Goal: Task Accomplishment & Management: Use online tool/utility

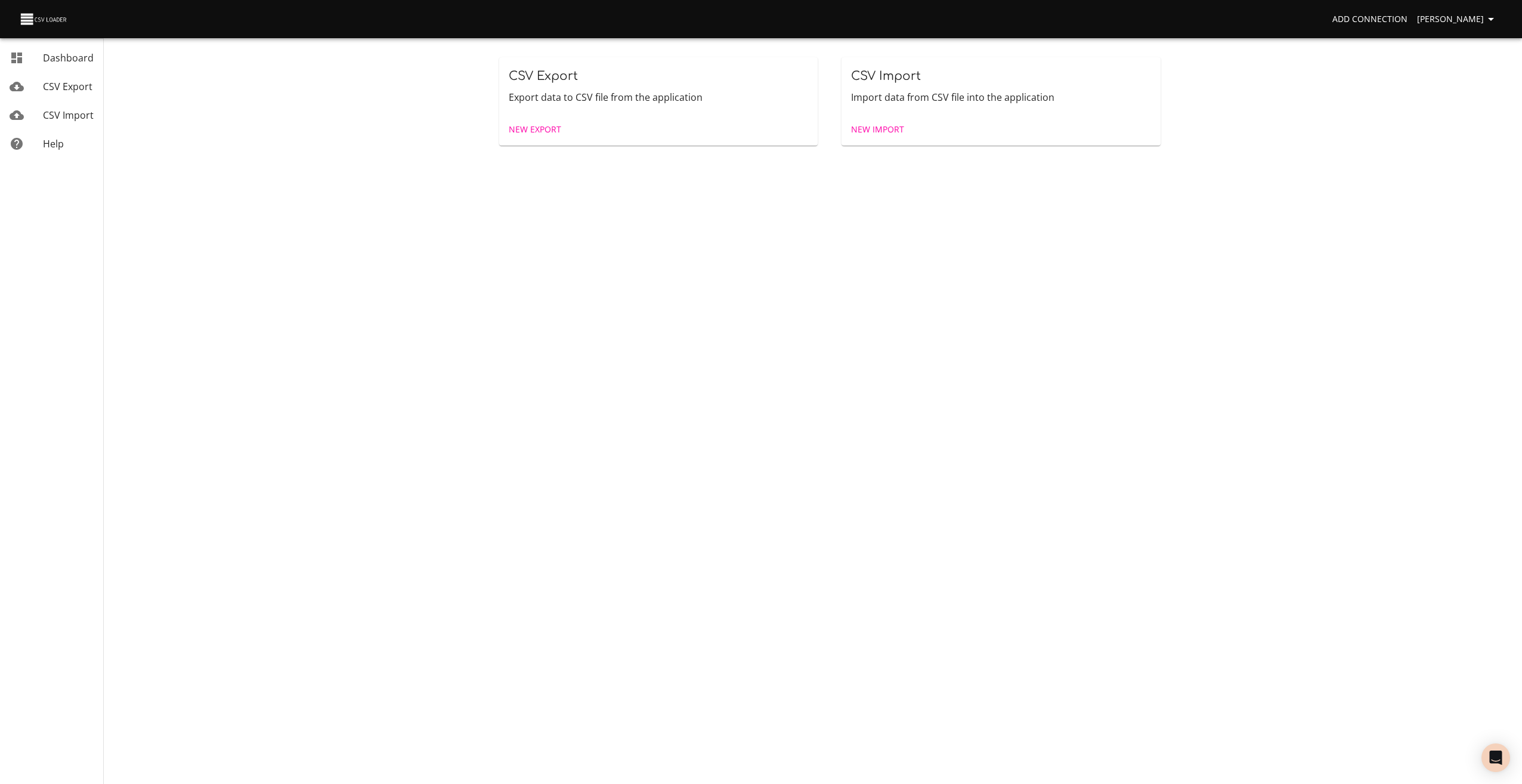
click at [866, 132] on span "New Import" at bounding box center [878, 129] width 53 height 15
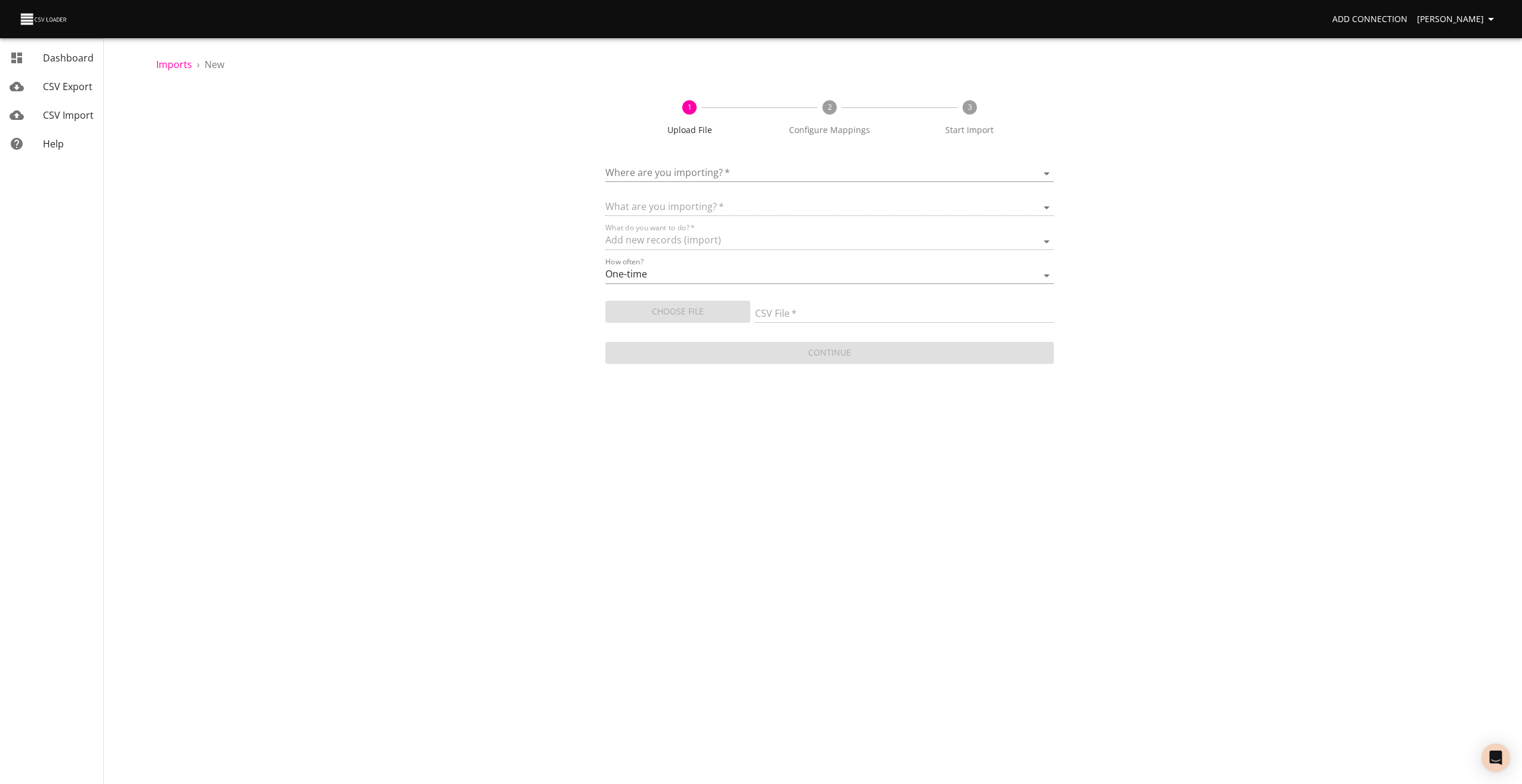
click at [673, 173] on body "Add Connection [PERSON_NAME] Dashboard CSV Export CSV Import Help Imports › New…" at bounding box center [761, 392] width 1522 height 784
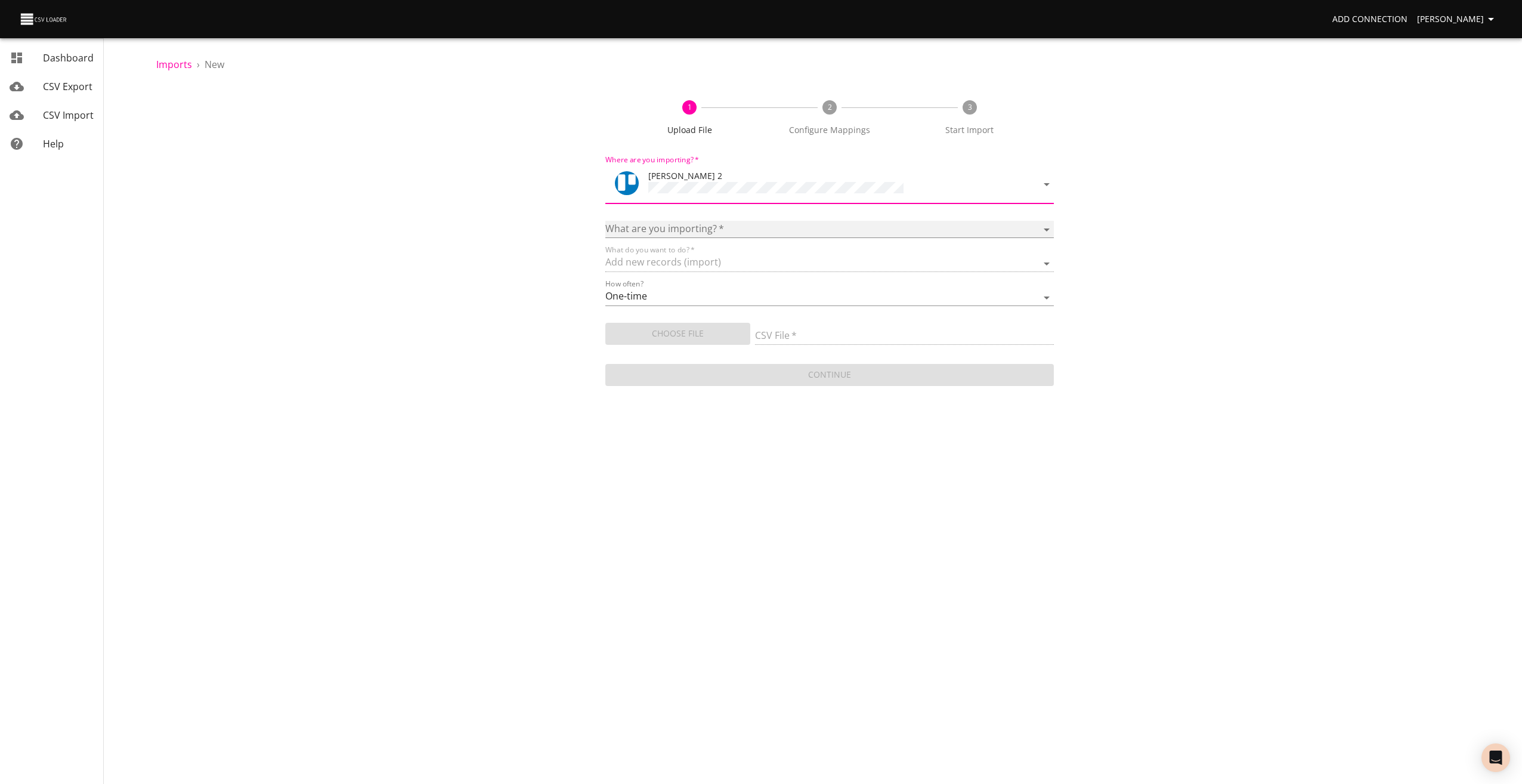
click at [631, 221] on select "Boards Cards Checkitems Checklists" at bounding box center [830, 229] width 449 height 17
select select "cards"
click at [606, 221] on select "Boards Cards Checkitems Checklists" at bounding box center [830, 229] width 449 height 17
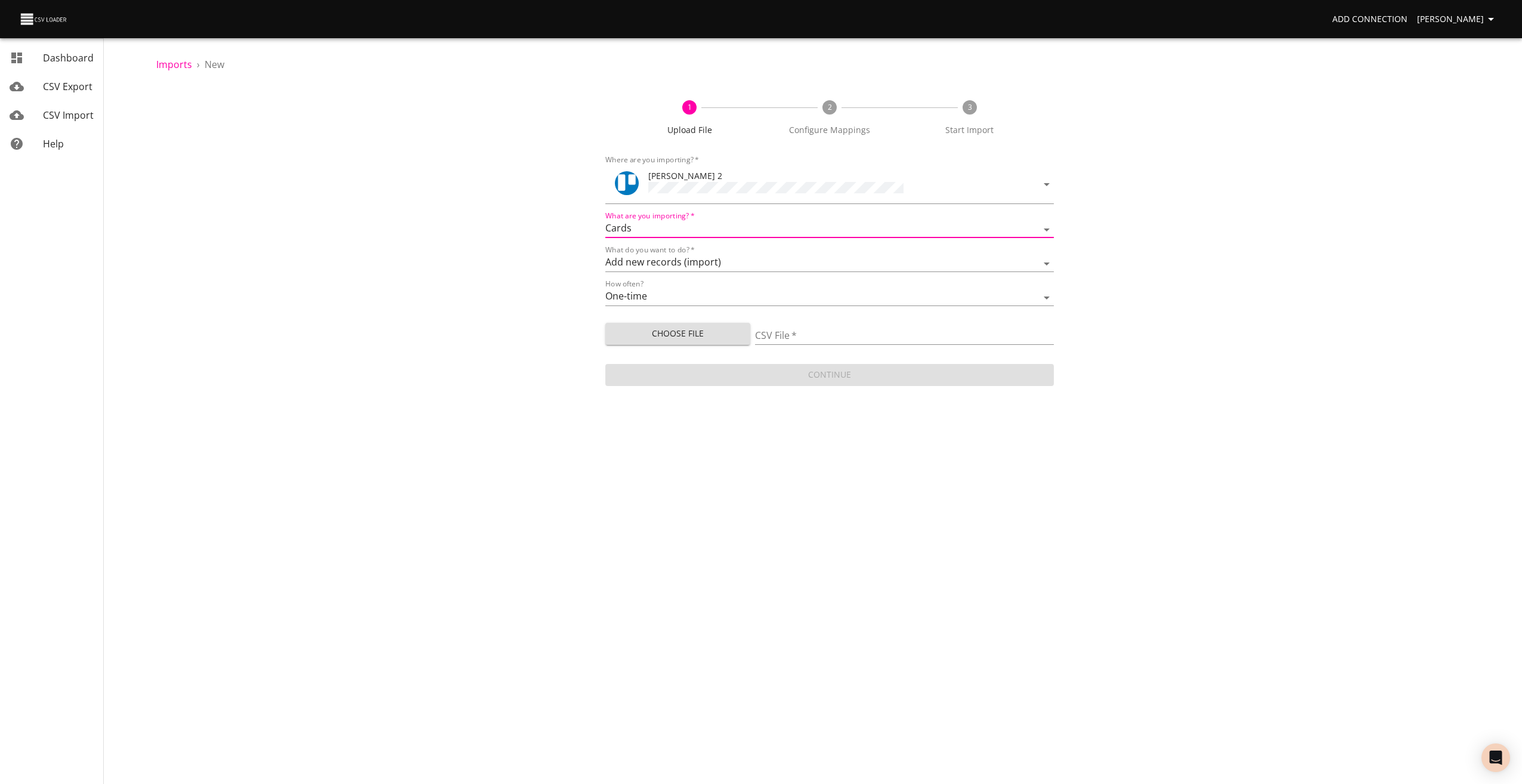
click at [650, 323] on button "Choose File" at bounding box center [678, 334] width 145 height 22
type input "[PERSON_NAME] UPLOAD 061025.csv"
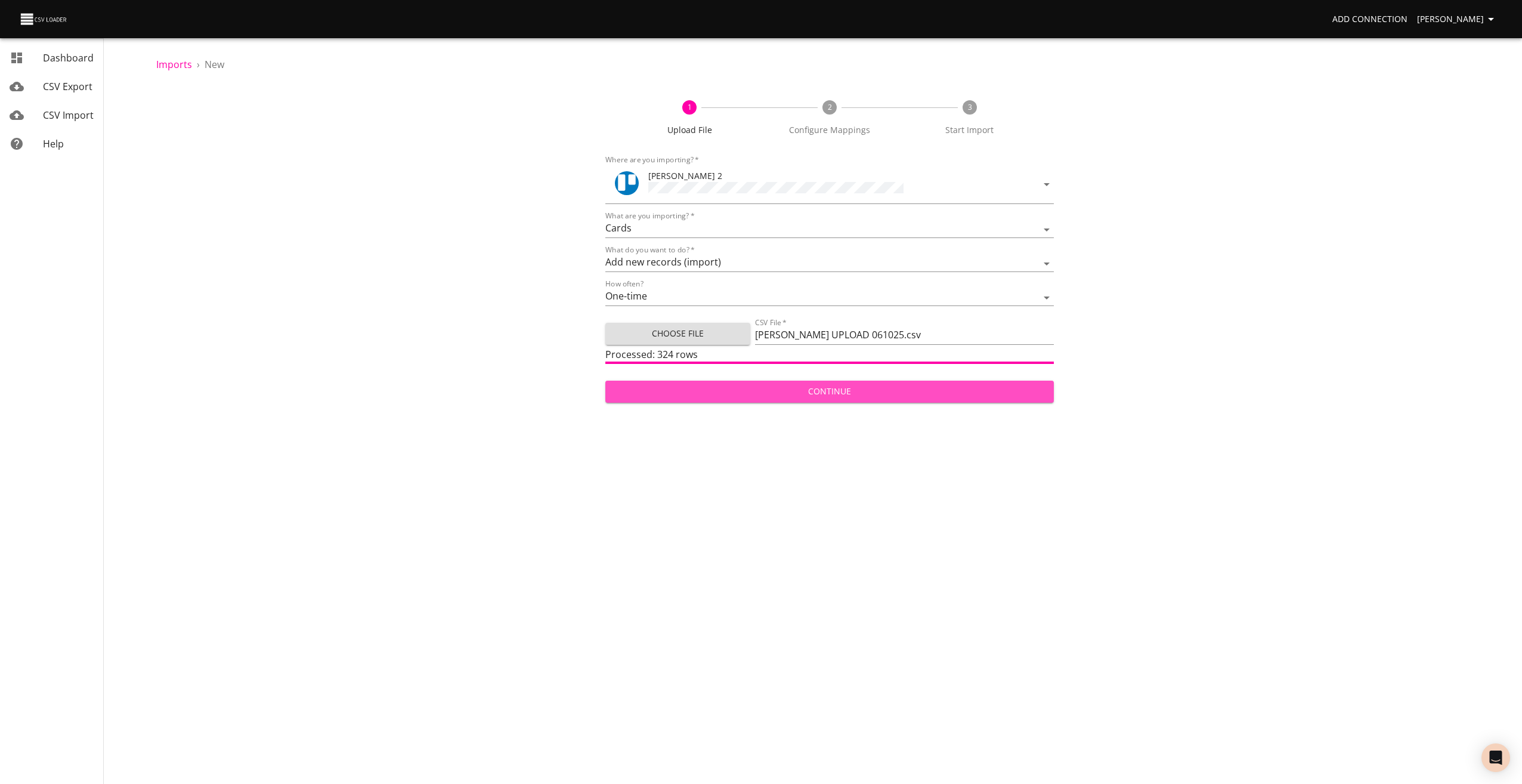
click at [773, 385] on span "Continue" at bounding box center [830, 391] width 430 height 15
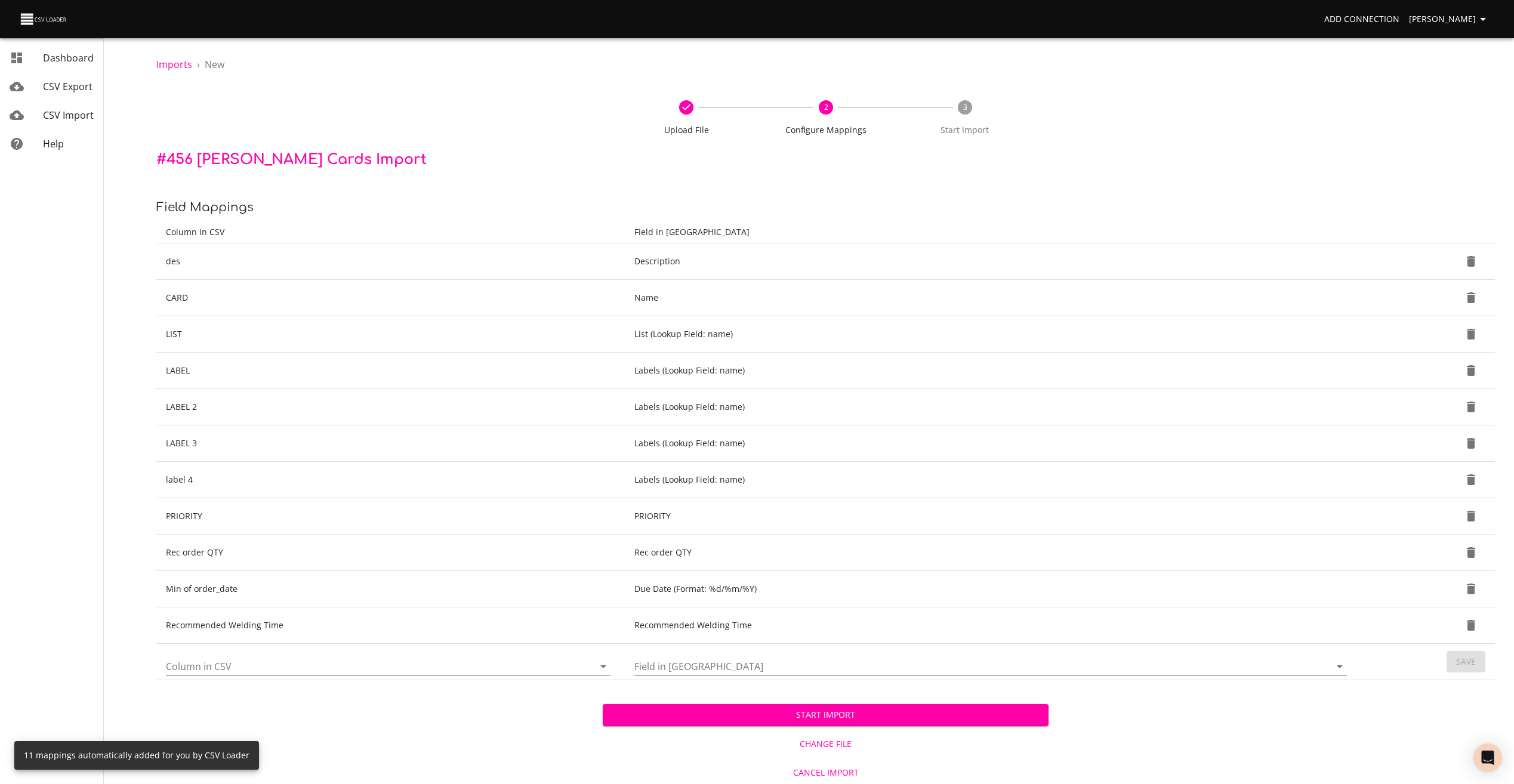
click at [821, 718] on span "Start Import" at bounding box center [826, 714] width 427 height 15
